Goal: Browse casually

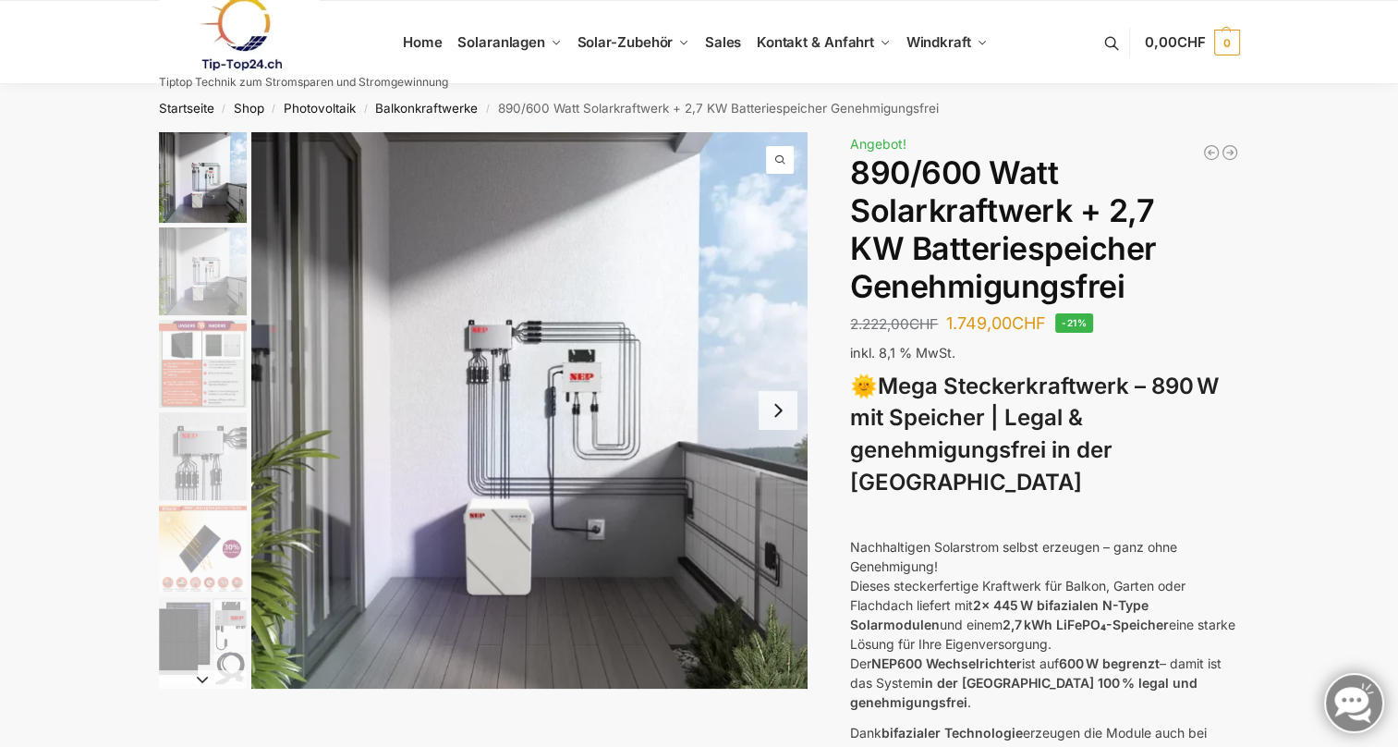
click at [780, 409] on button "Next slide" at bounding box center [778, 410] width 39 height 39
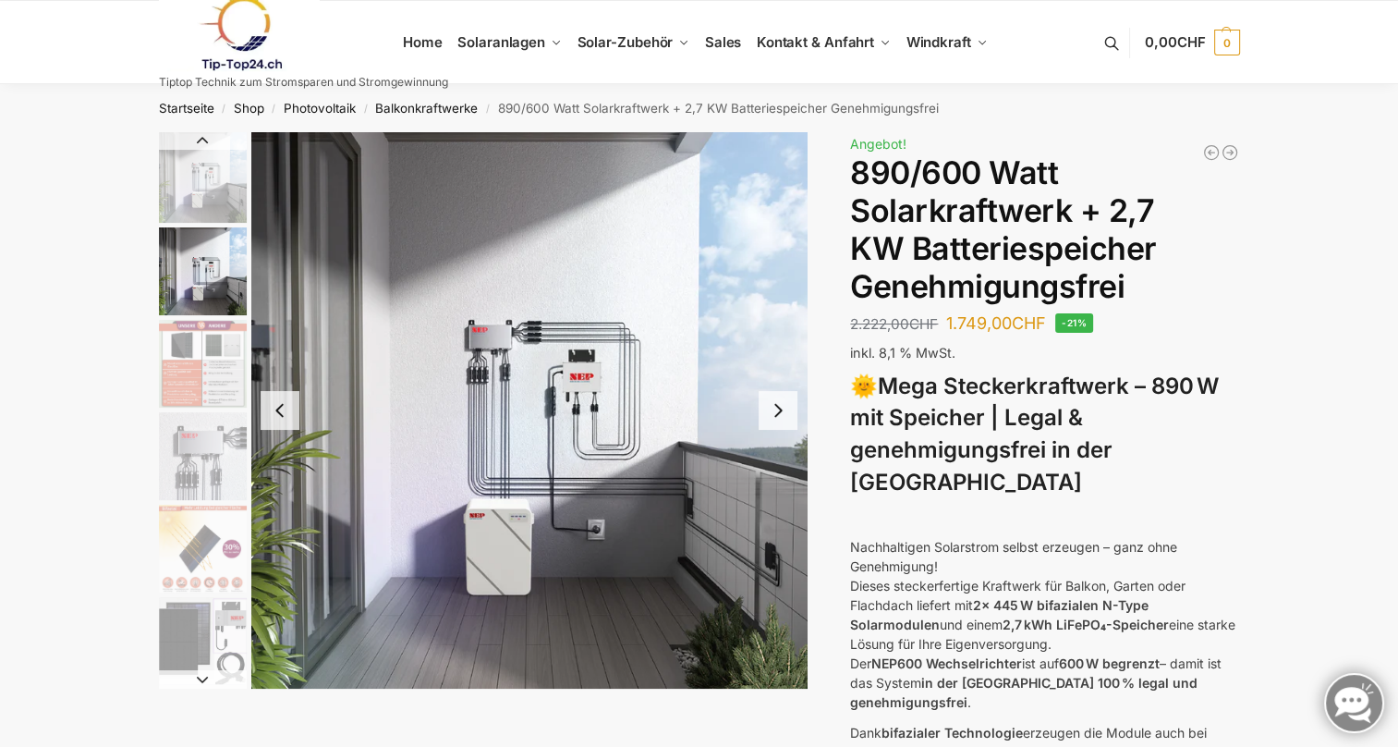
click at [780, 409] on button "Next slide" at bounding box center [778, 410] width 39 height 39
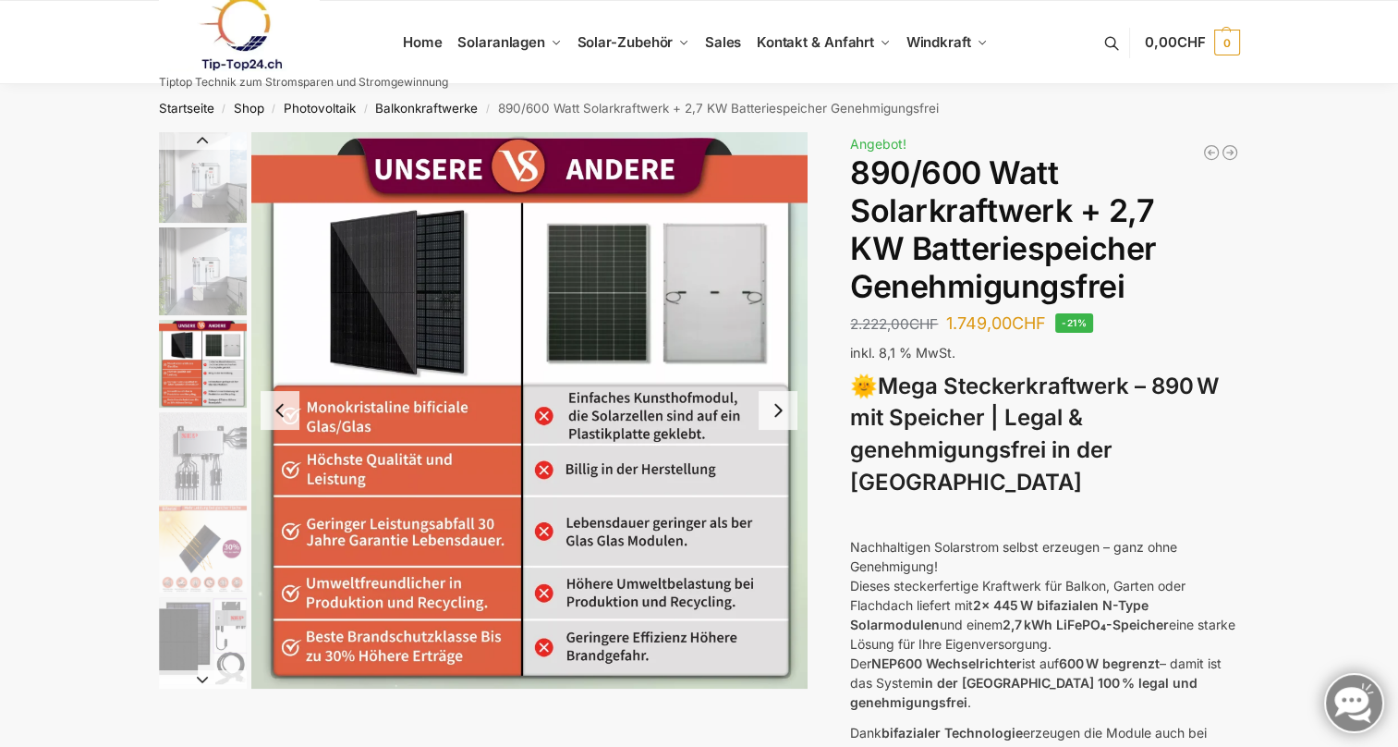
click at [780, 409] on button "Next slide" at bounding box center [778, 410] width 39 height 39
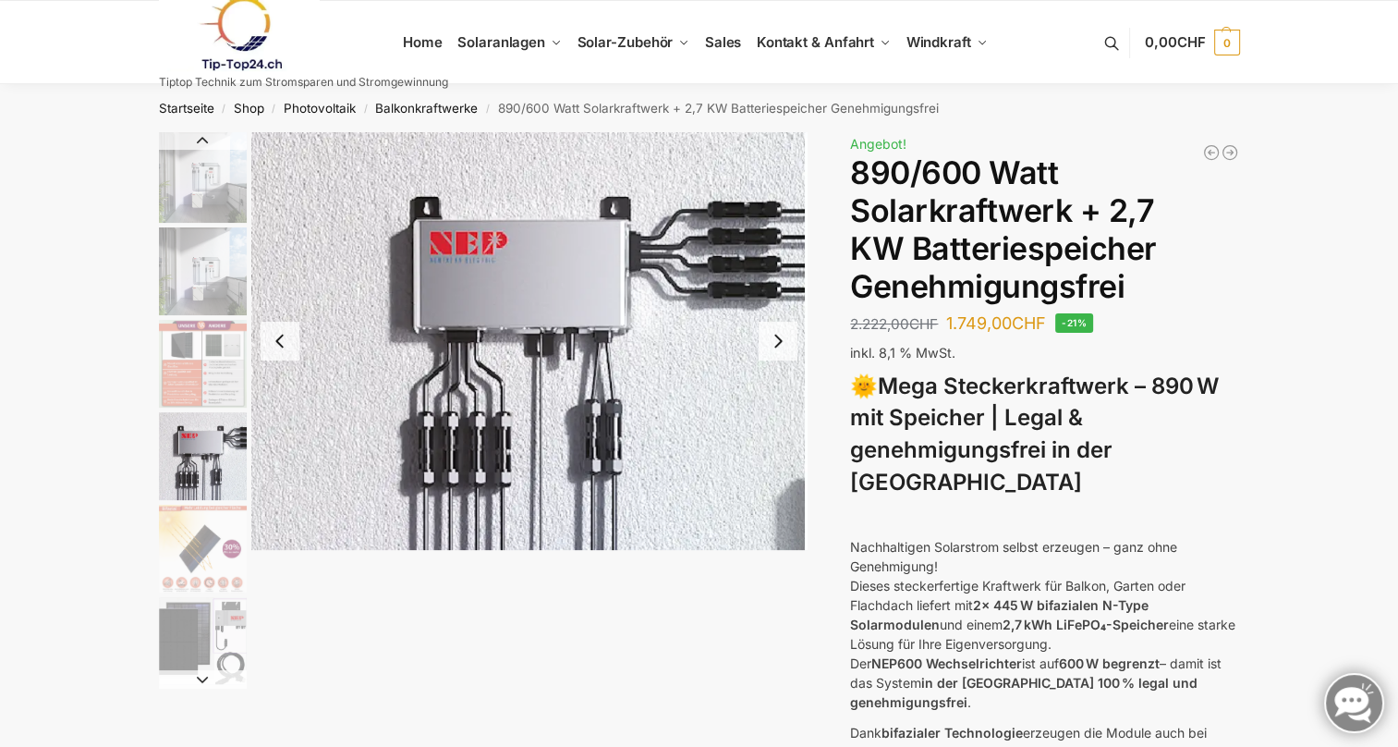
click at [784, 353] on button "Next slide" at bounding box center [778, 341] width 39 height 39
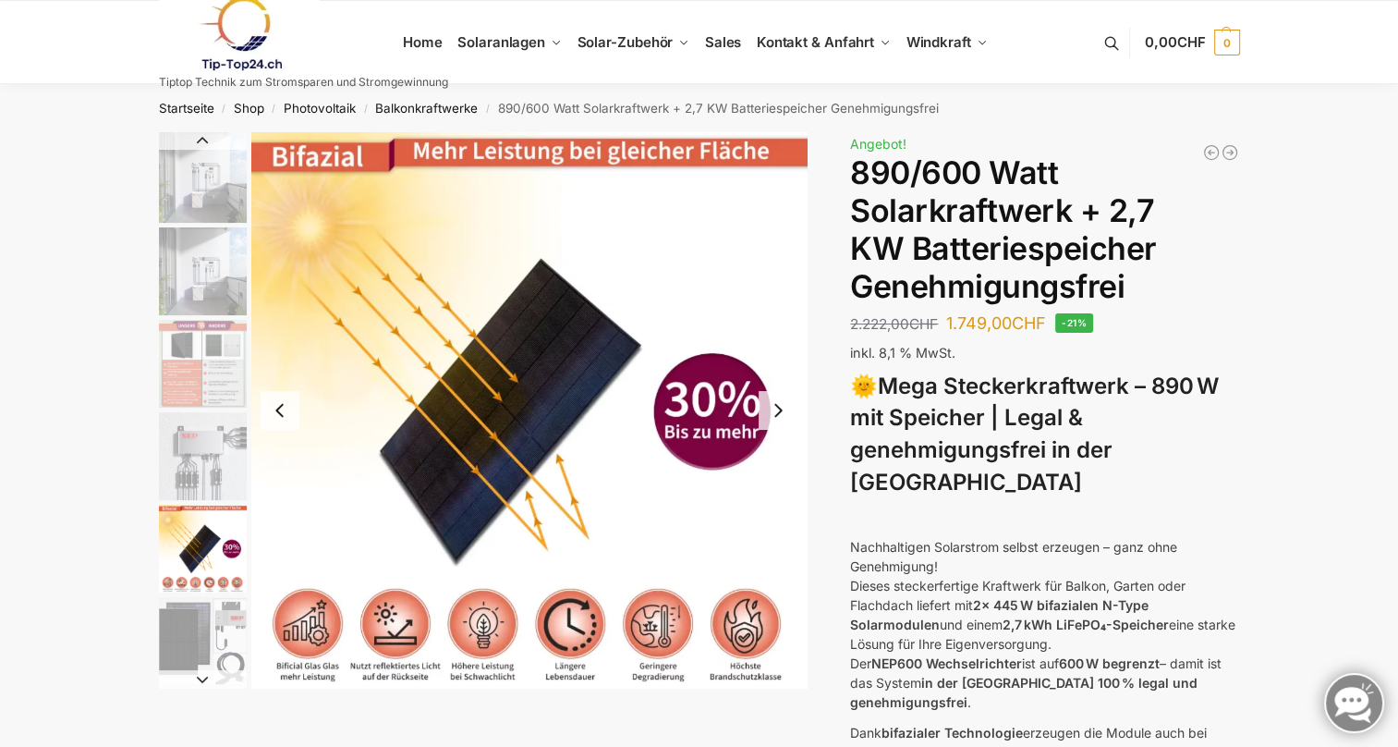
click at [783, 411] on button "Next slide" at bounding box center [778, 410] width 39 height 39
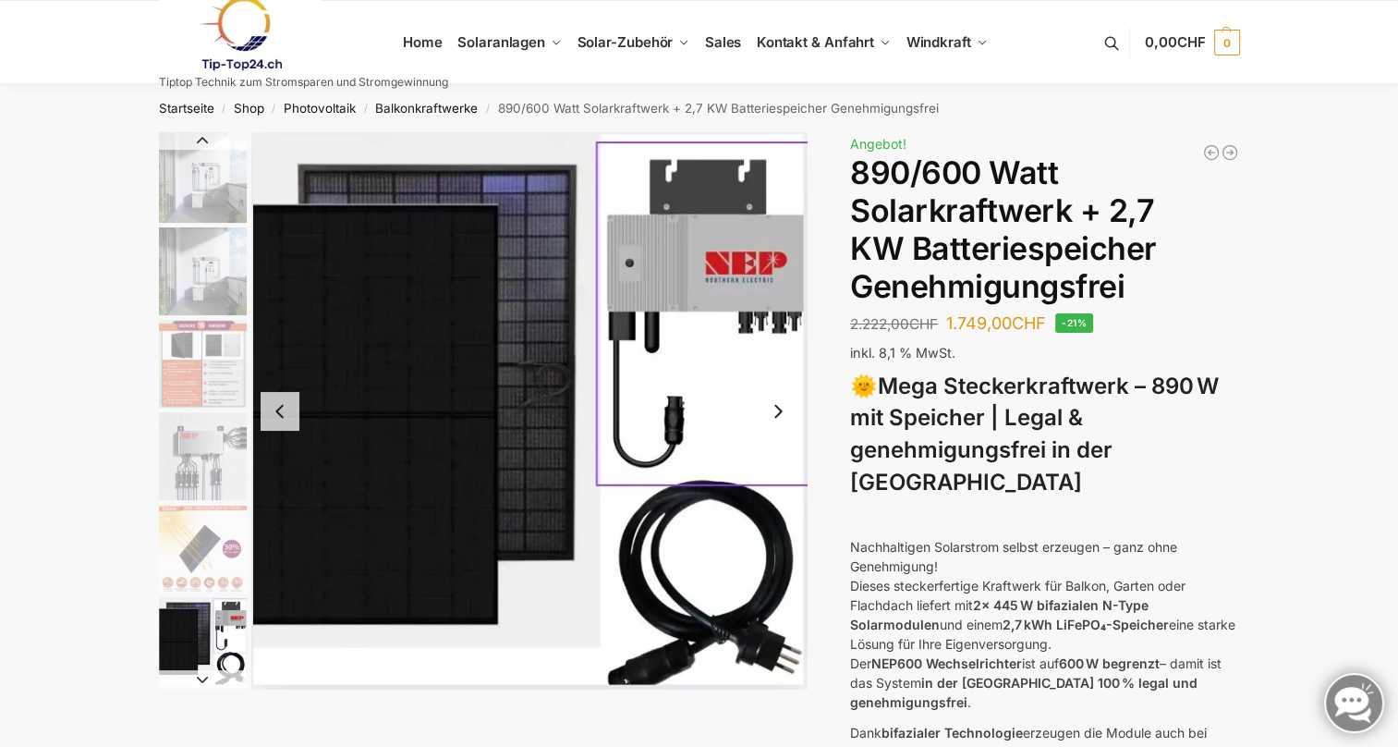
click at [783, 411] on button "Next slide" at bounding box center [778, 411] width 39 height 39
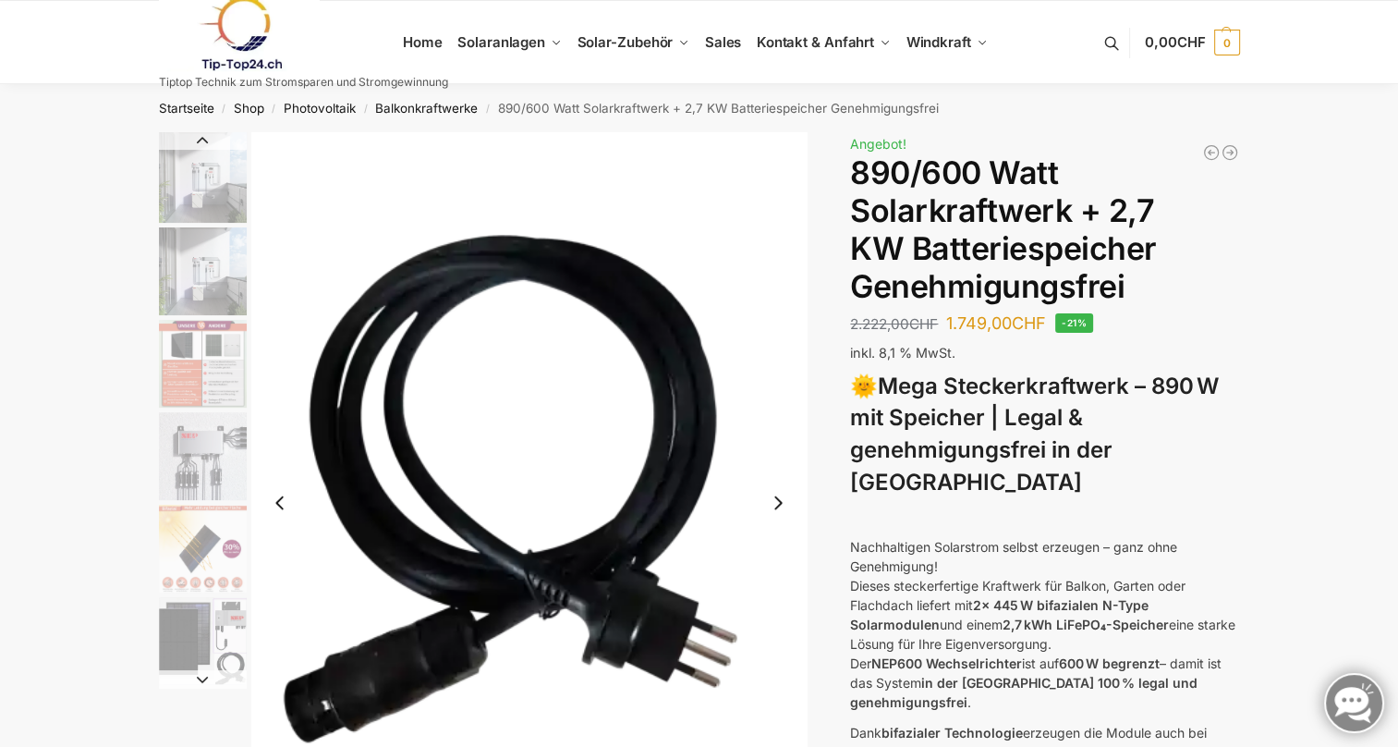
click at [783, 505] on button "Next slide" at bounding box center [778, 502] width 39 height 39
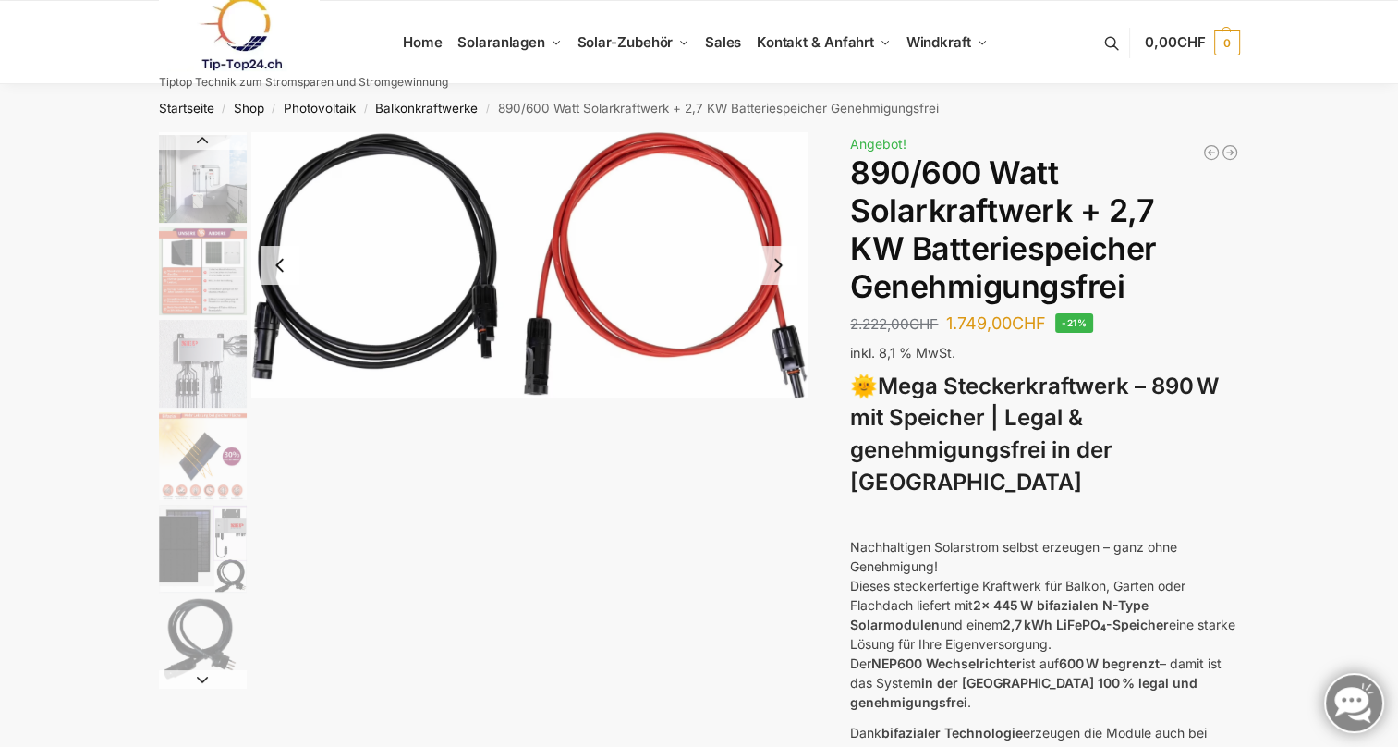
click at [777, 266] on button "Next slide" at bounding box center [778, 265] width 39 height 39
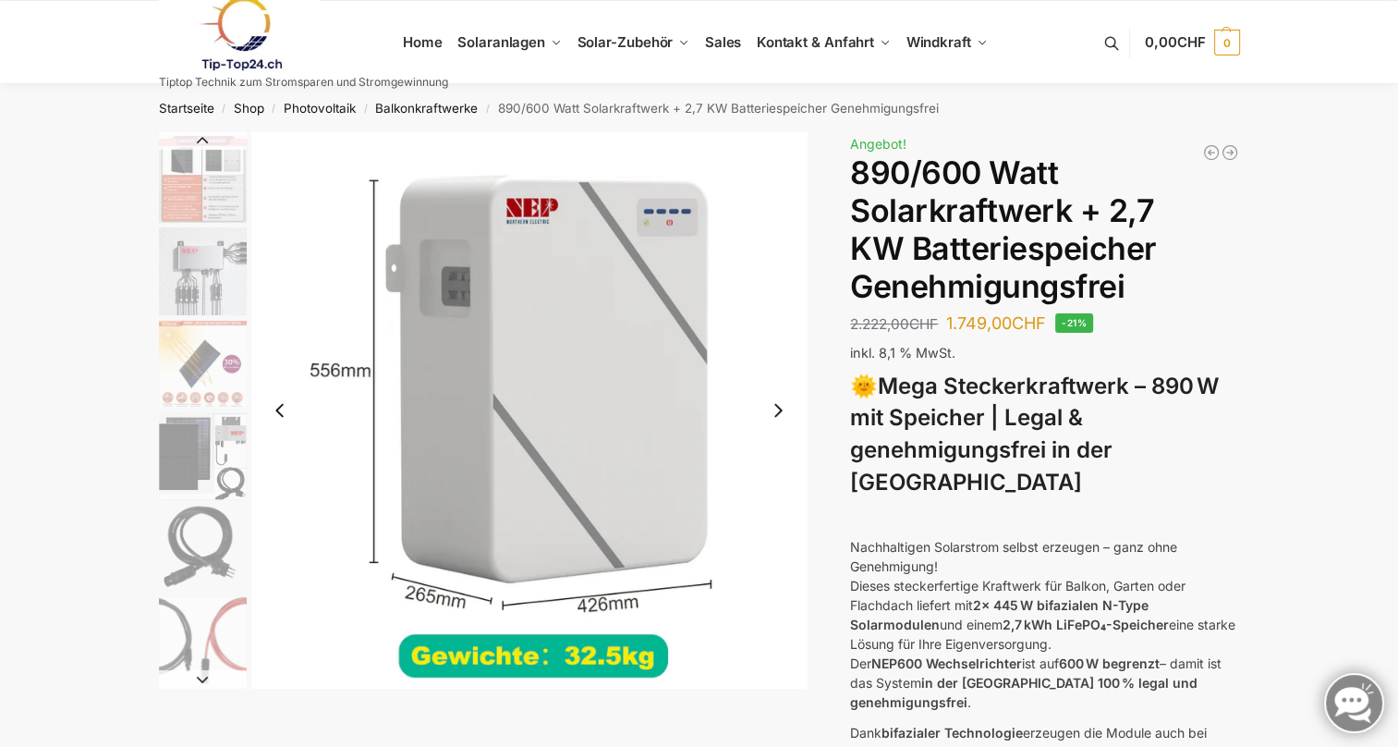
click at [779, 418] on button "Next slide" at bounding box center [778, 410] width 39 height 39
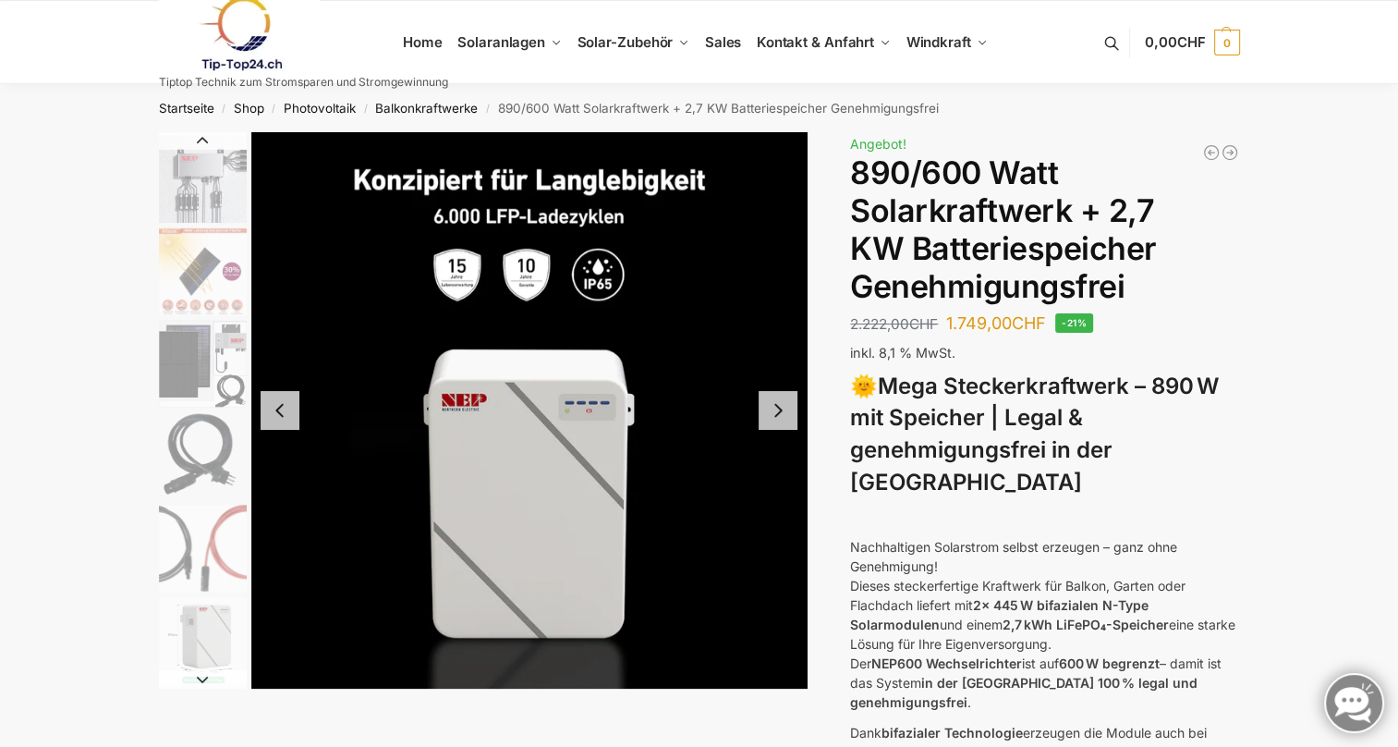
click at [779, 418] on button "Next slide" at bounding box center [778, 410] width 39 height 39
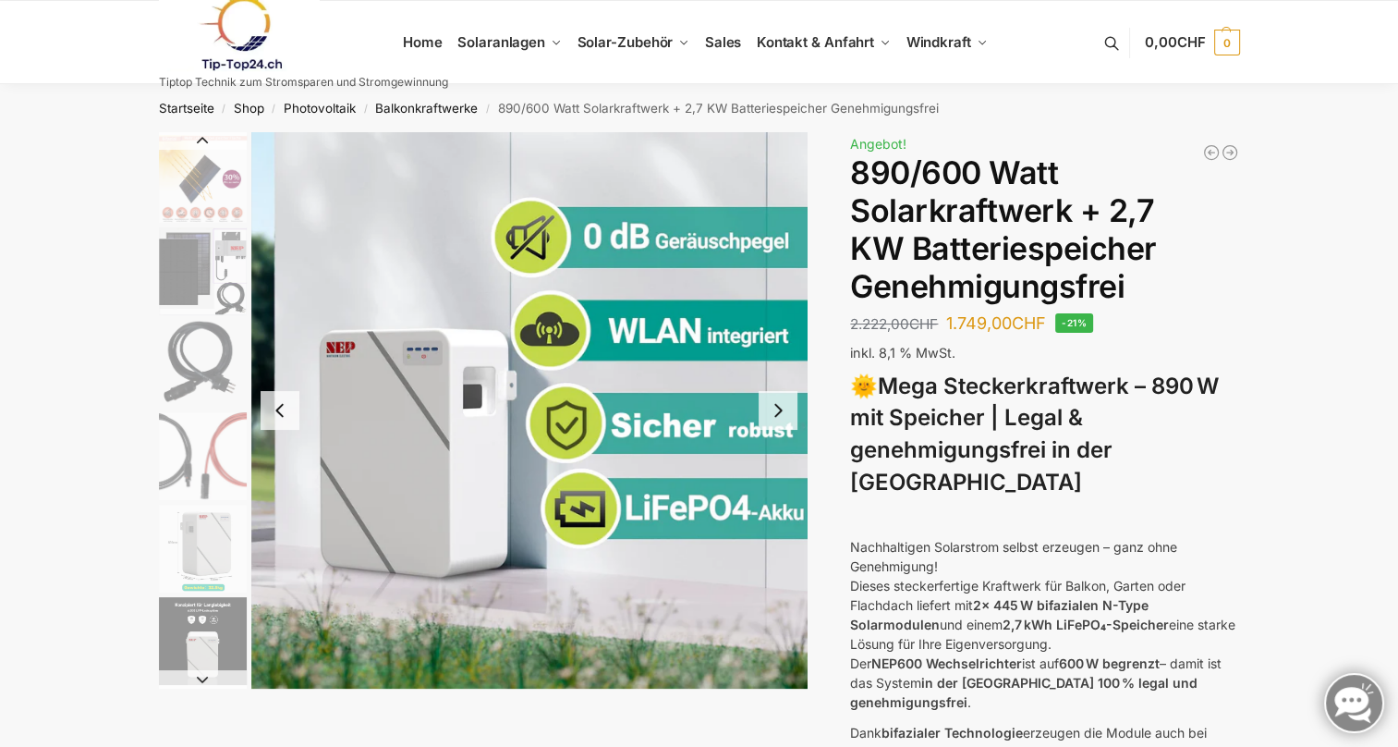
click at [779, 418] on button "Next slide" at bounding box center [778, 410] width 39 height 39
